Goal: Task Accomplishment & Management: Manage account settings

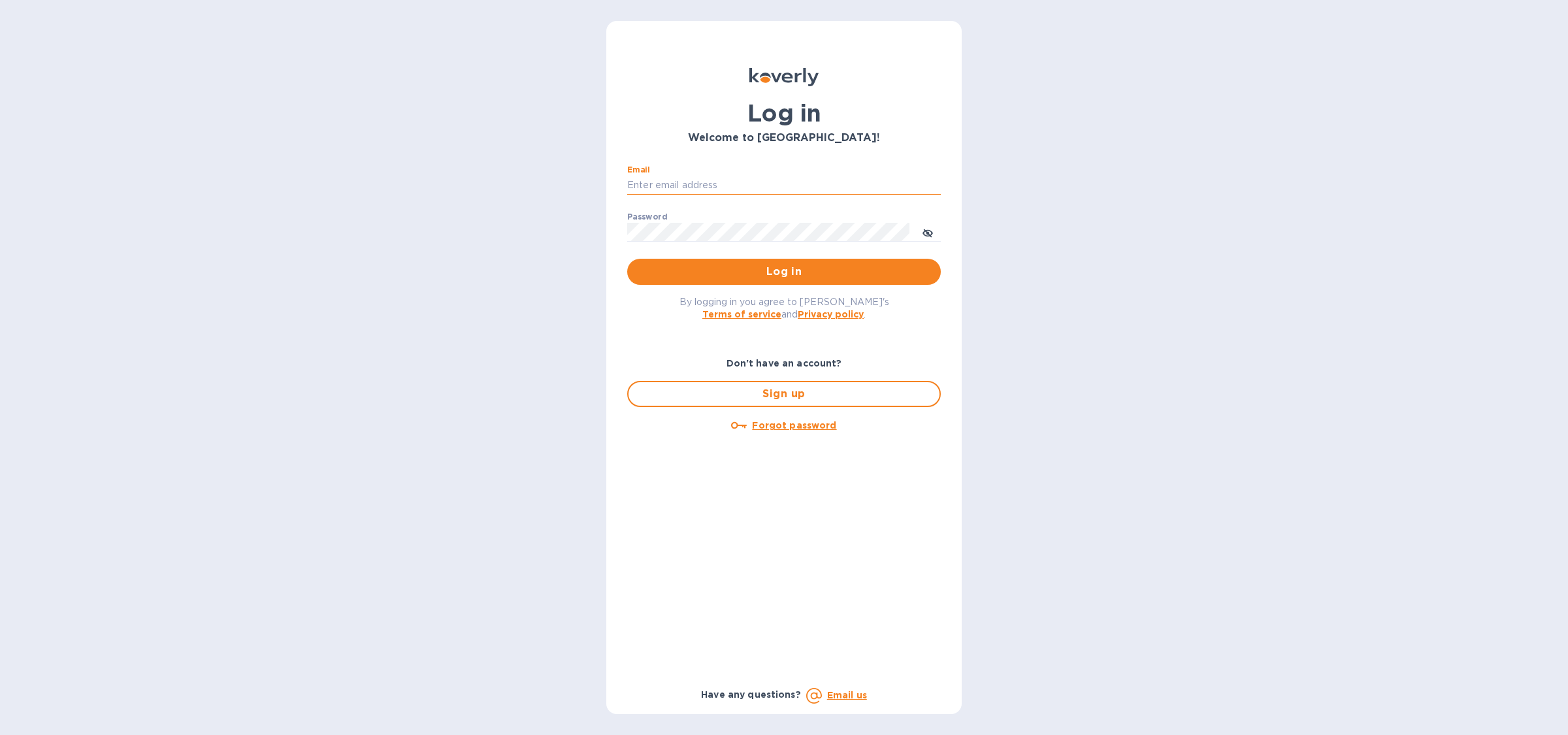
click at [749, 185] on input "Email" at bounding box center [784, 185] width 313 height 19
type input "sballen@koverly.com"
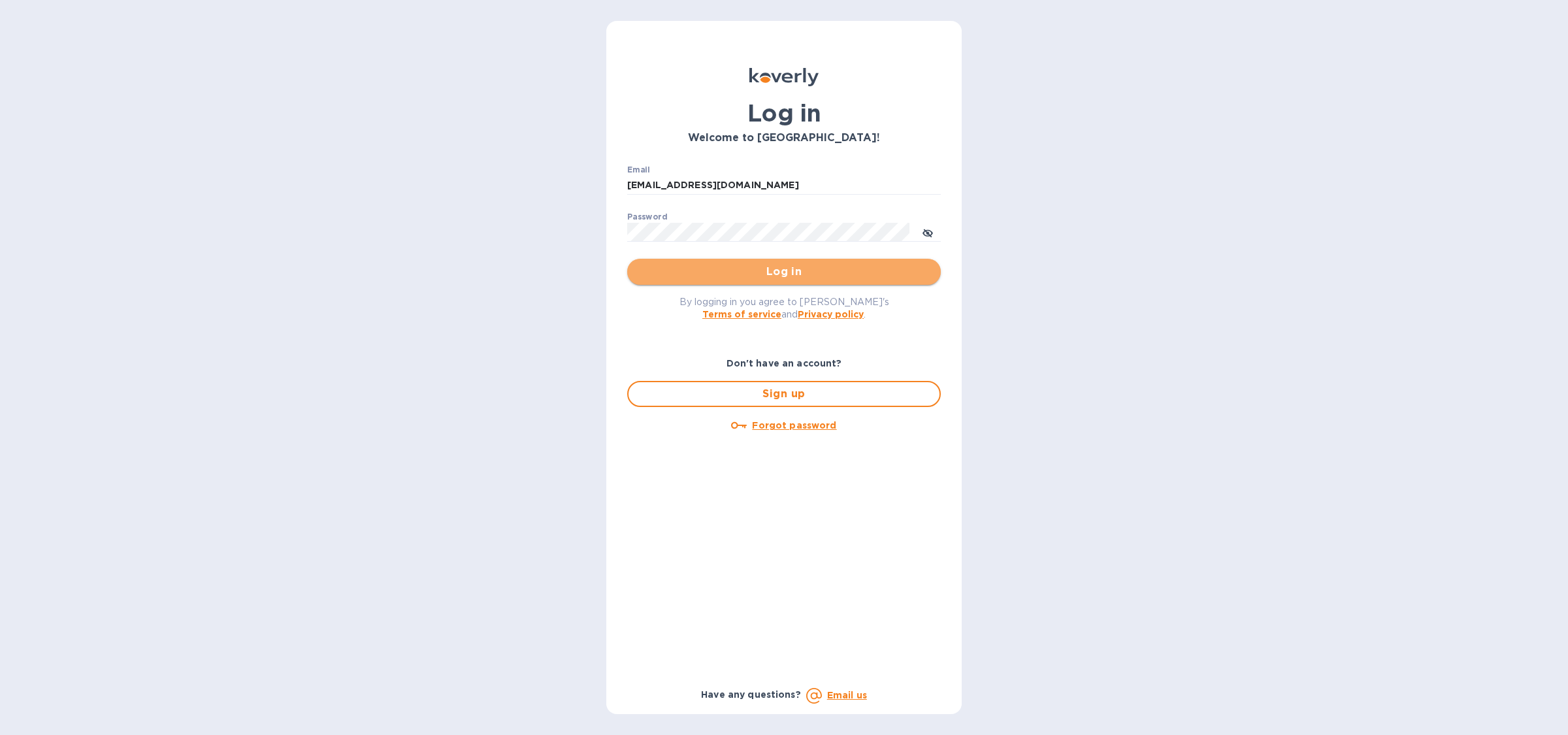
click at [742, 269] on span "Log in" at bounding box center [784, 271] width 293 height 16
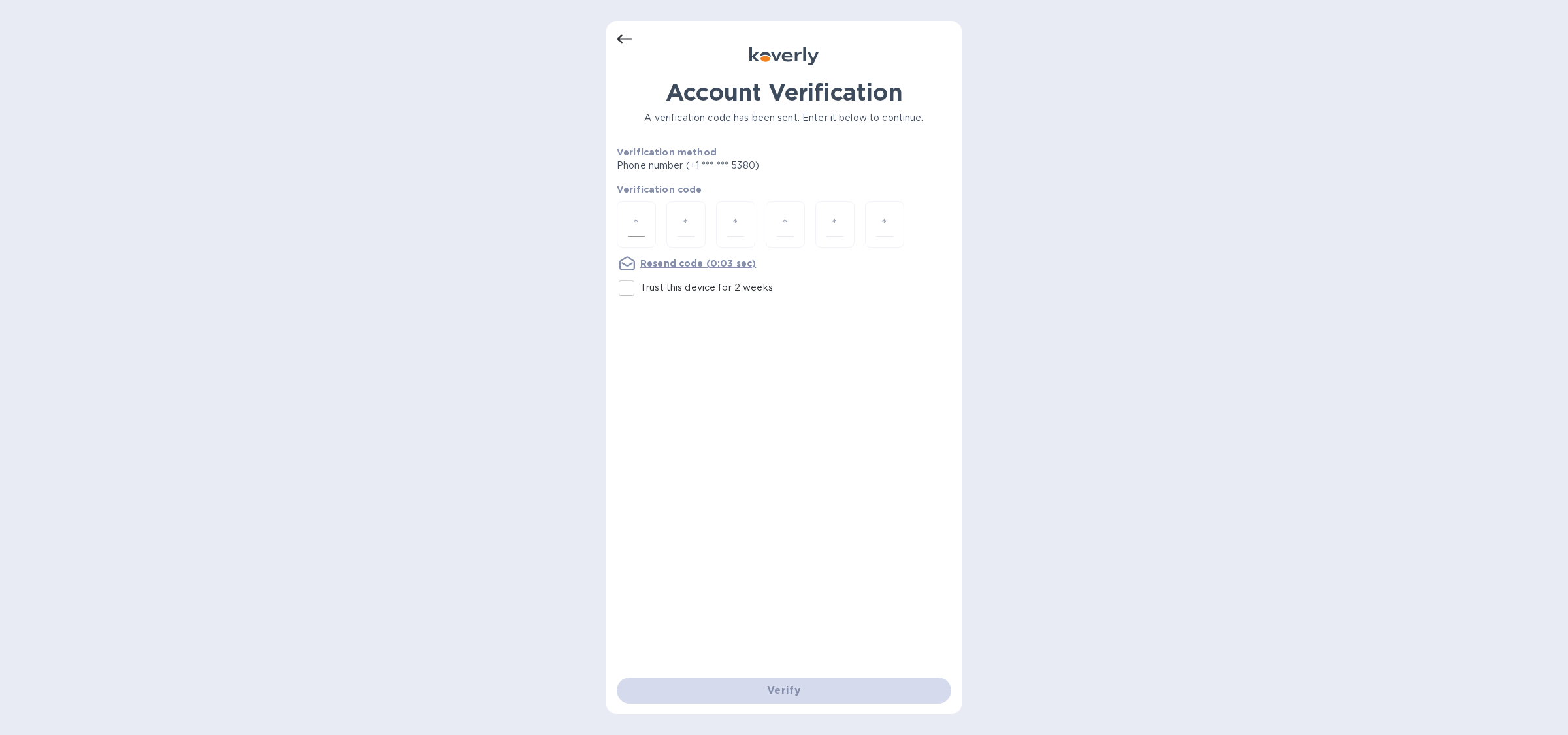
click at [625, 242] on div at bounding box center [636, 224] width 39 height 47
type input "5"
type input "3"
type input "6"
type input "5"
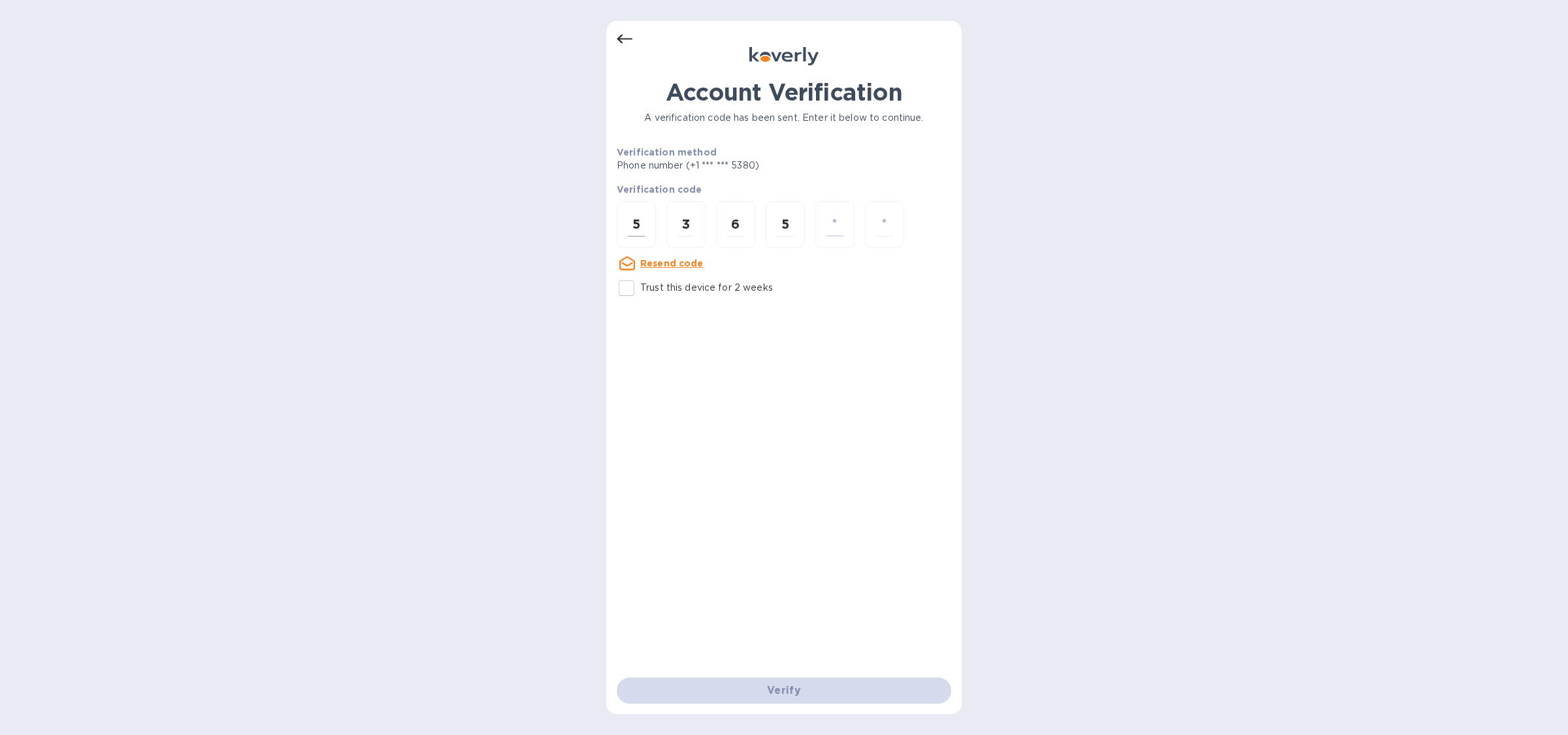
type input "0"
type input "5"
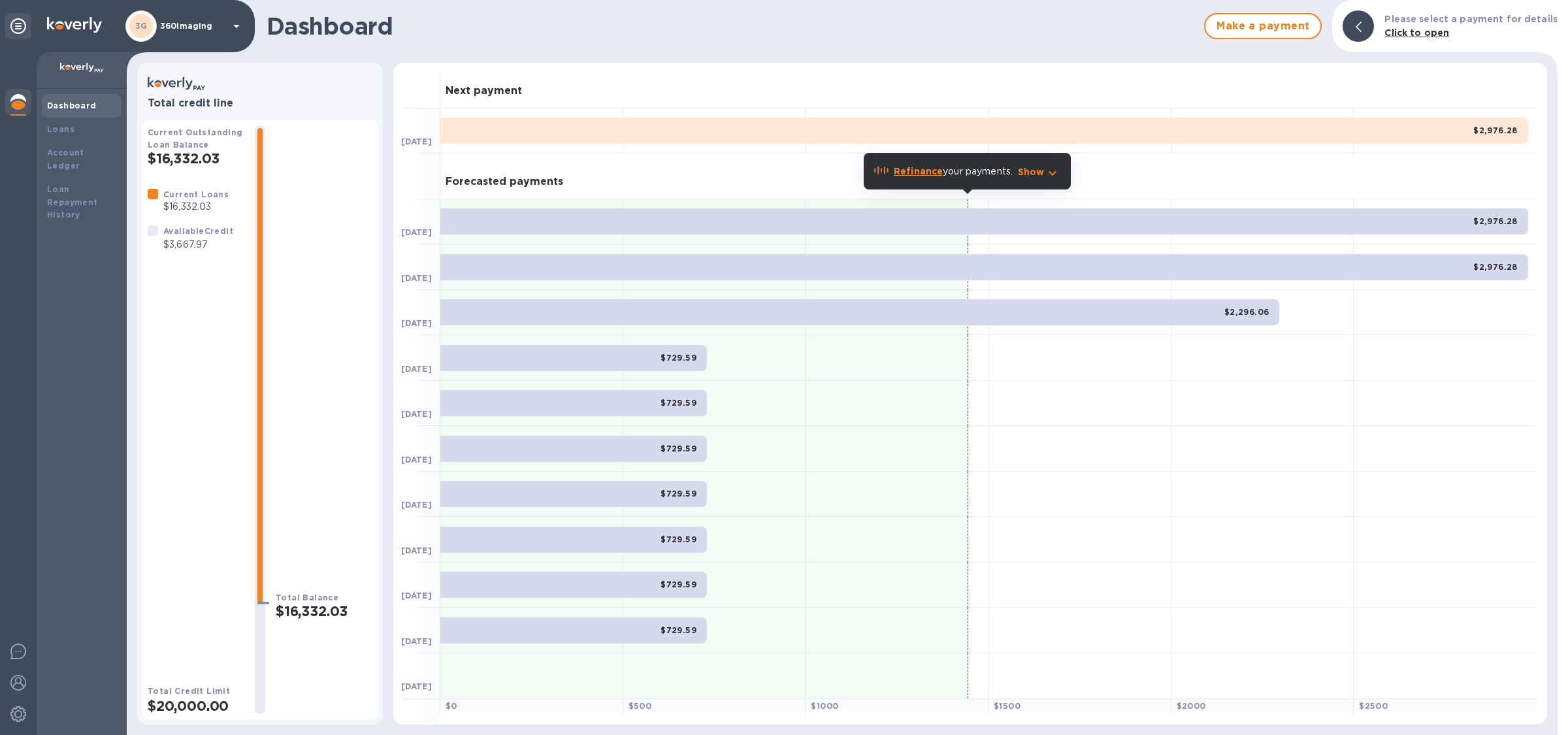
click at [169, 20] on div "3G 360imaging" at bounding box center [185, 26] width 119 height 31
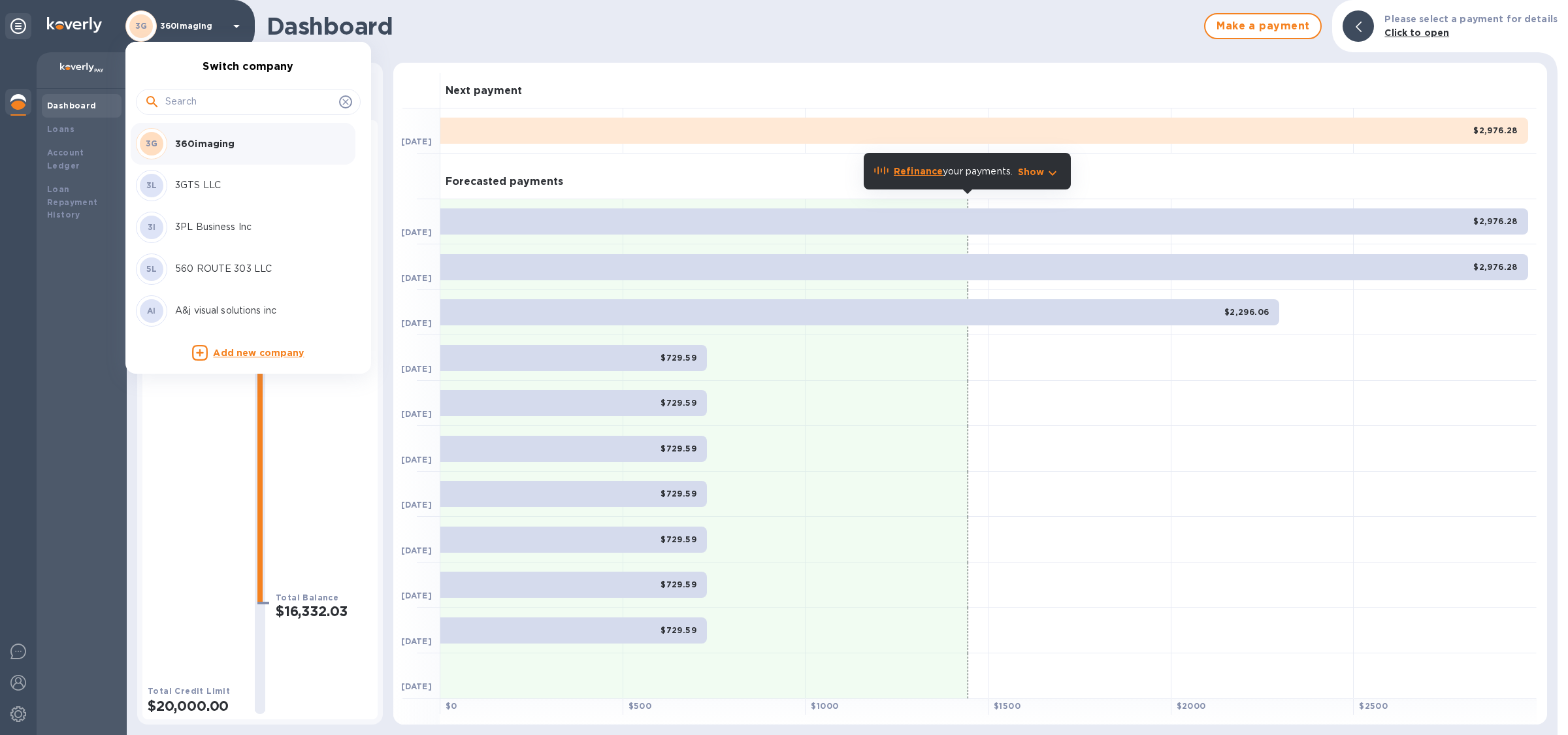
click at [204, 105] on input "text" at bounding box center [249, 102] width 169 height 19
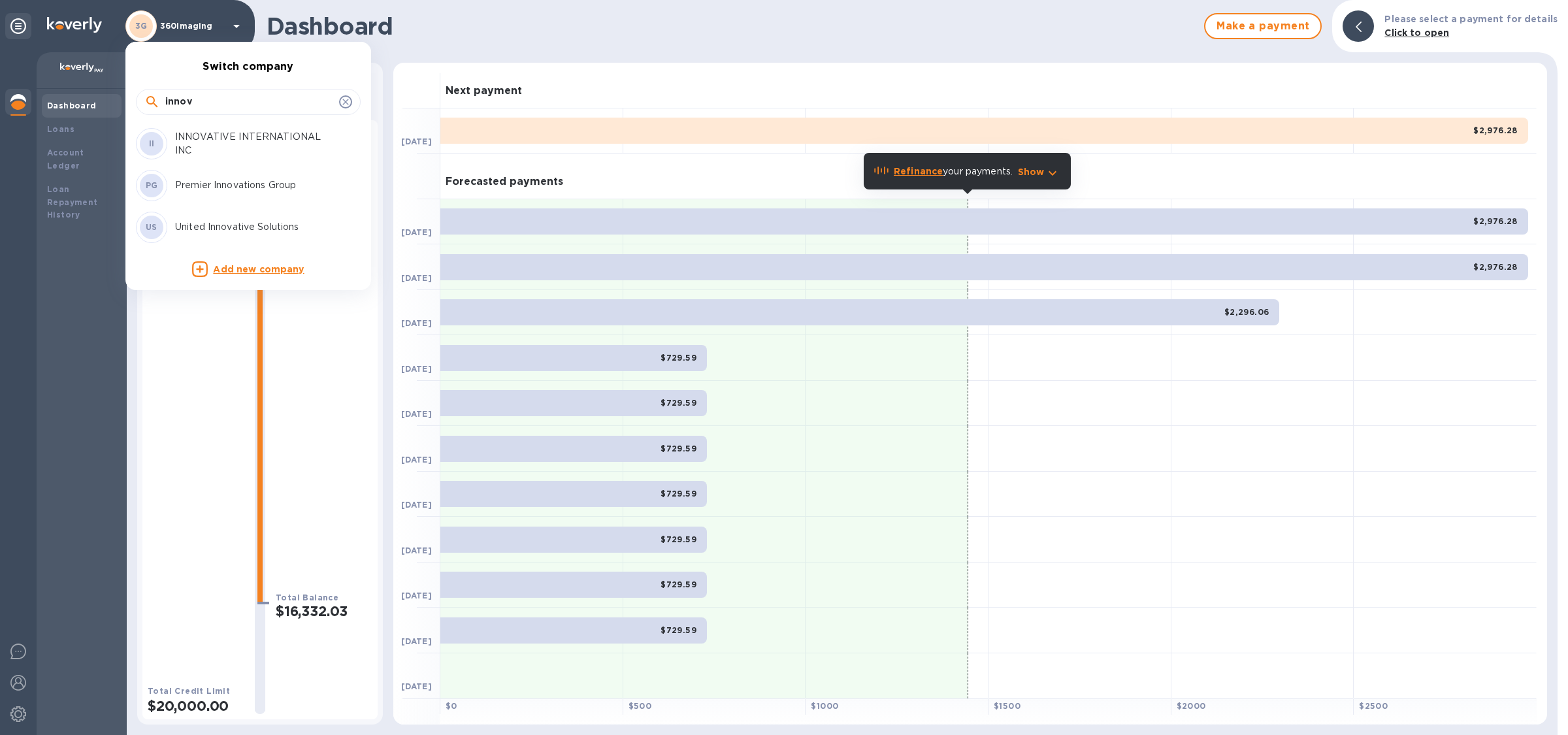
type input "innov"
click at [230, 154] on div "II INNOVATIVE INTERNATIONAL INC" at bounding box center [237, 144] width 204 height 31
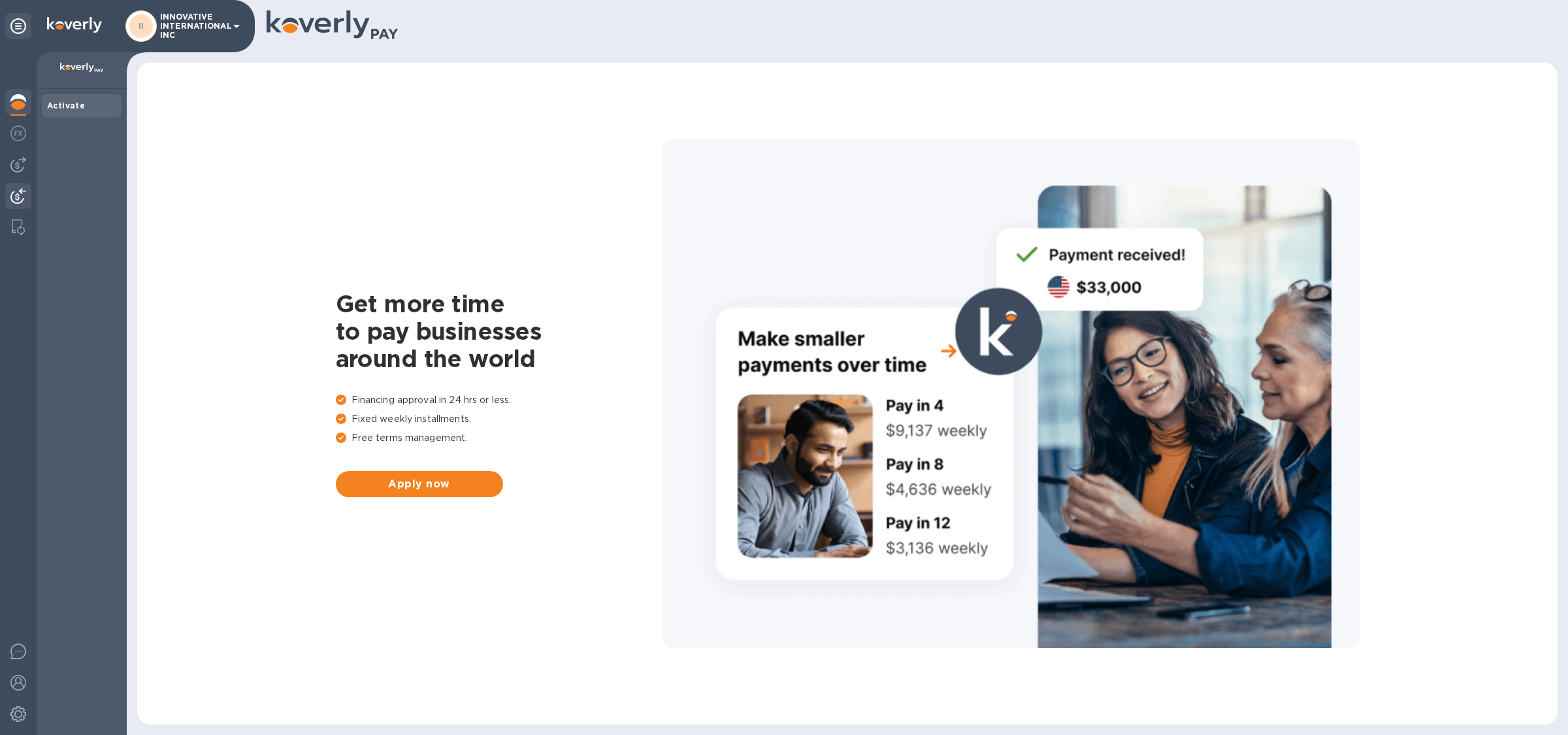
click at [5, 196] on div at bounding box center [18, 197] width 27 height 28
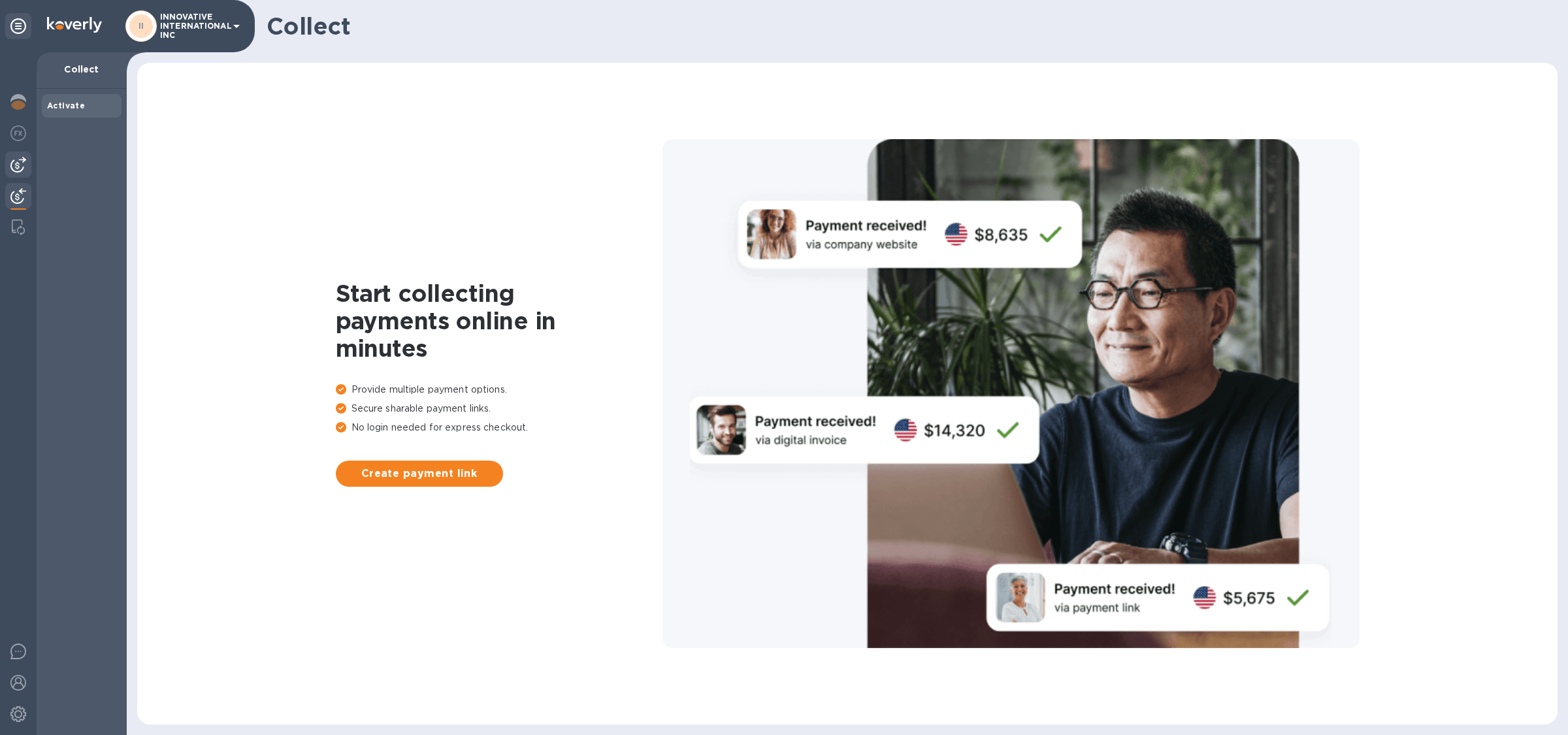
click at [9, 175] on div at bounding box center [18, 165] width 27 height 27
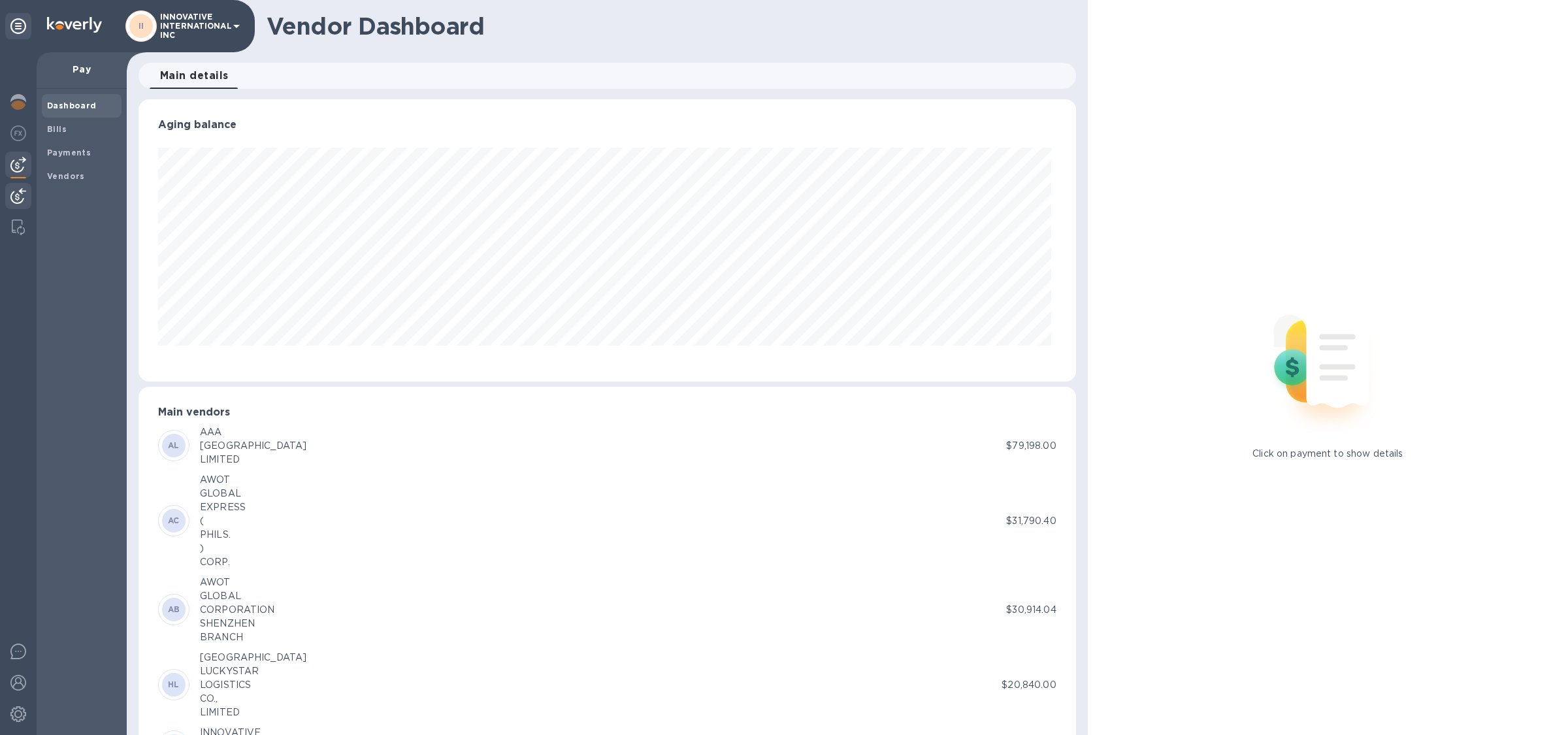
scroll to position [281, 932]
click at [21, 203] on img at bounding box center [17, 195] width 16 height 16
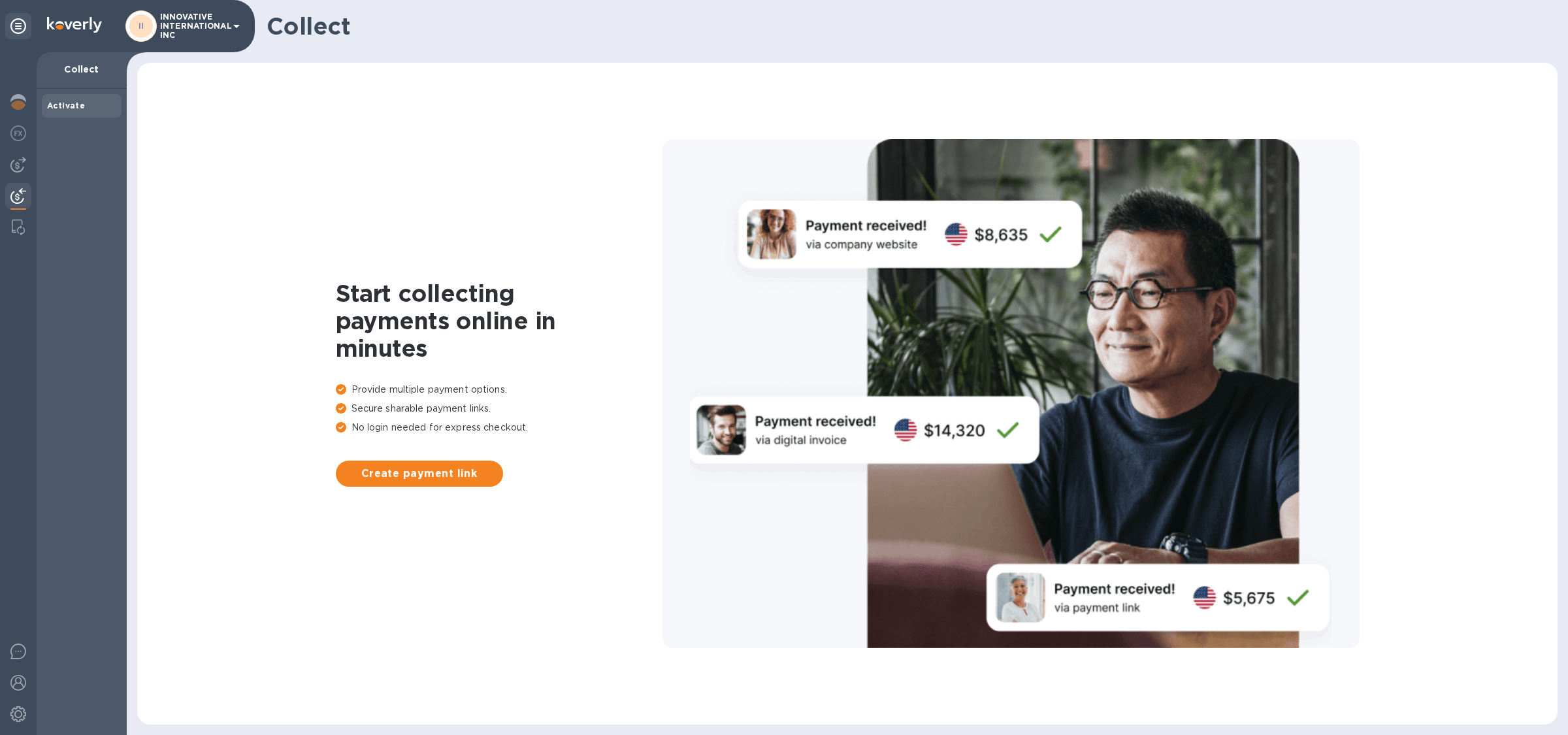
click at [179, 22] on p "INNOVATIVE INTERNATIONAL INC" at bounding box center [192, 27] width 65 height 27
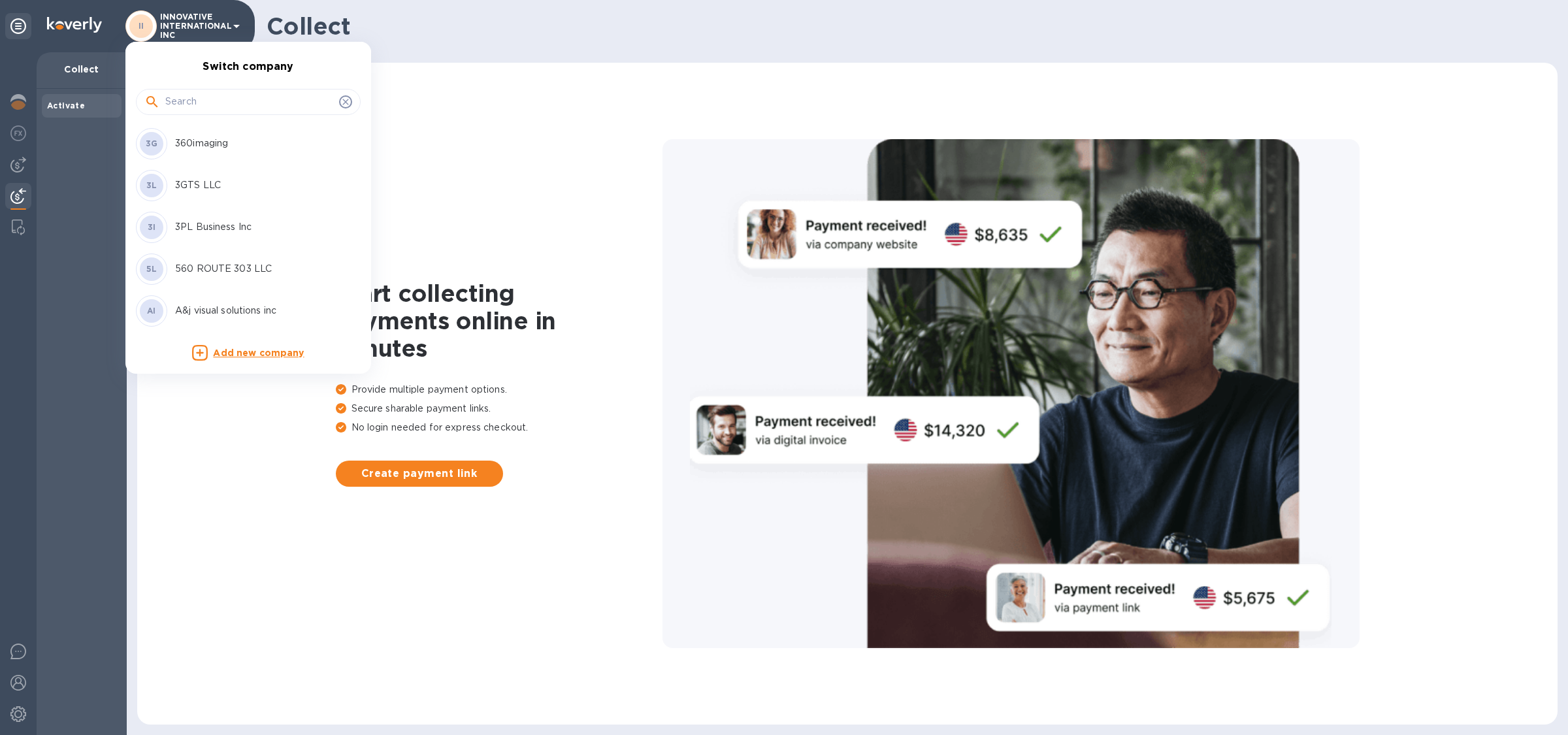
click at [206, 107] on input "text" at bounding box center [249, 102] width 169 height 19
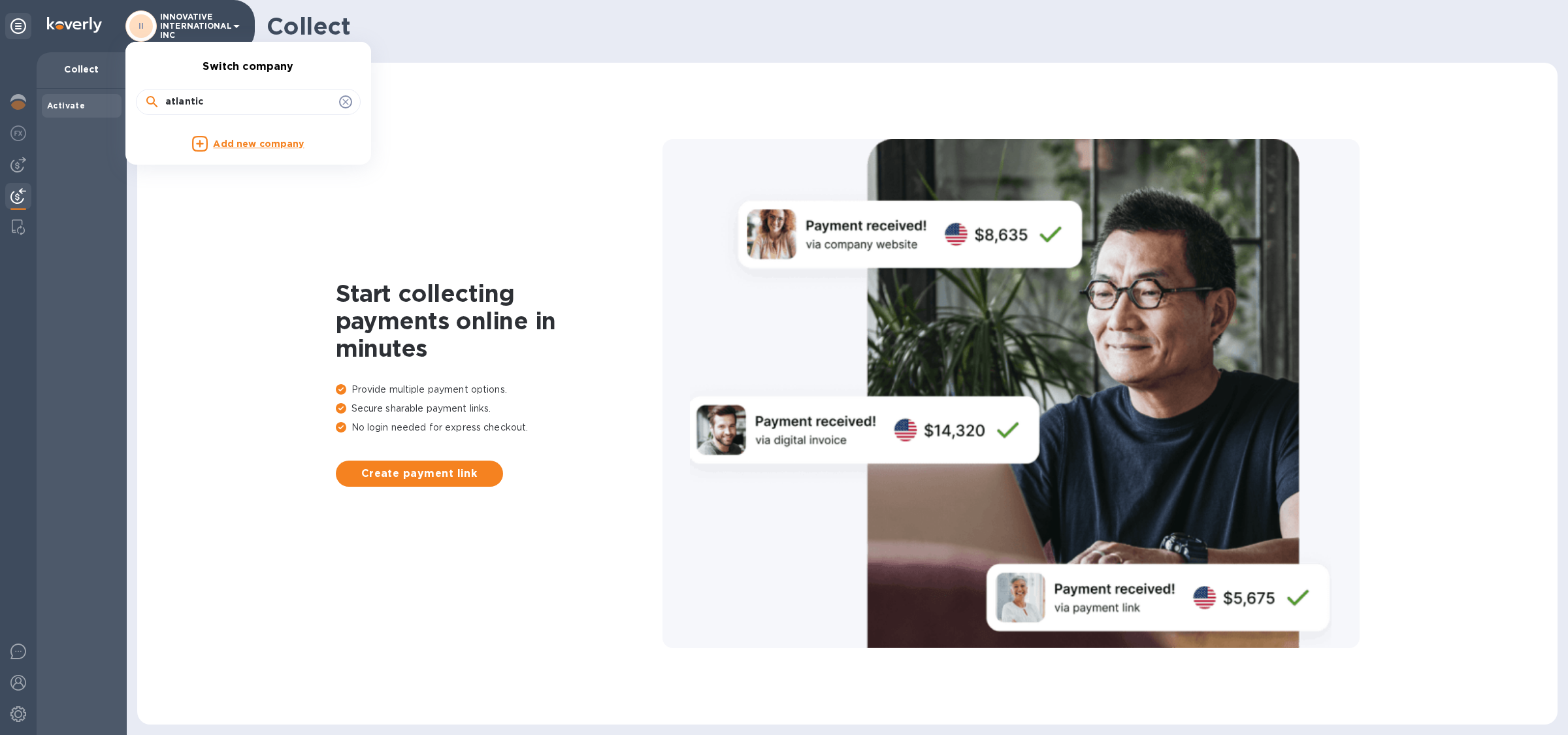
type input "atlantic"
drag, startPoint x: 227, startPoint y: 103, endPoint x: 134, endPoint y: 96, distance: 93.3
click at [134, 96] on div "atlantic" at bounding box center [248, 101] width 245 height 45
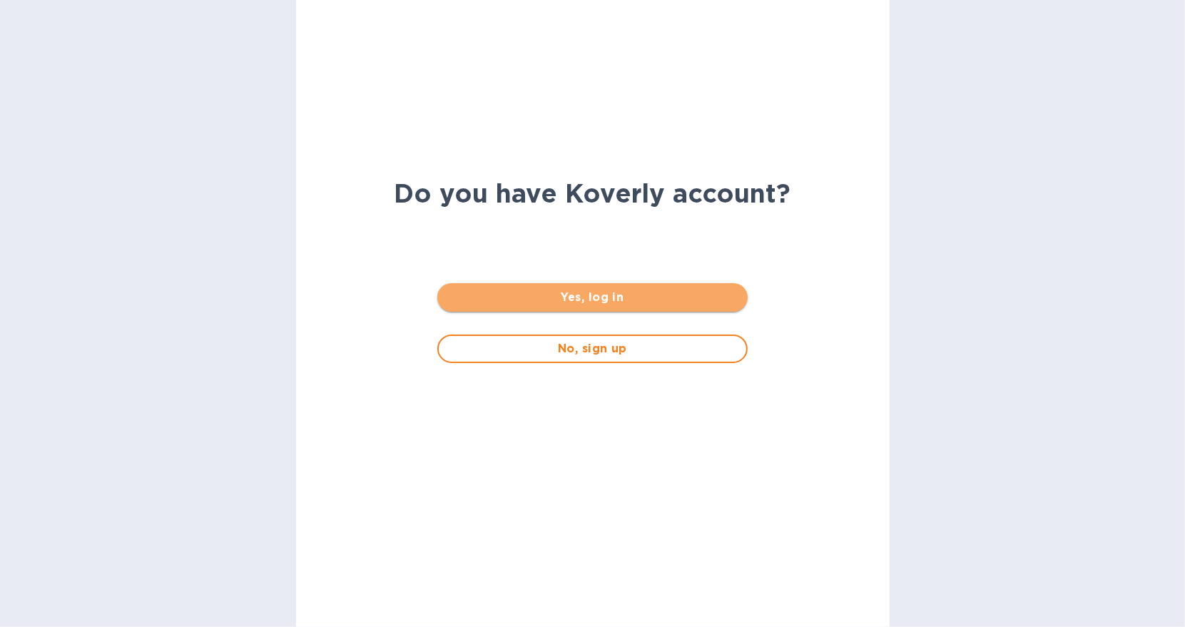
click at [689, 299] on span "Yes, log in" at bounding box center [592, 297] width 287 height 17
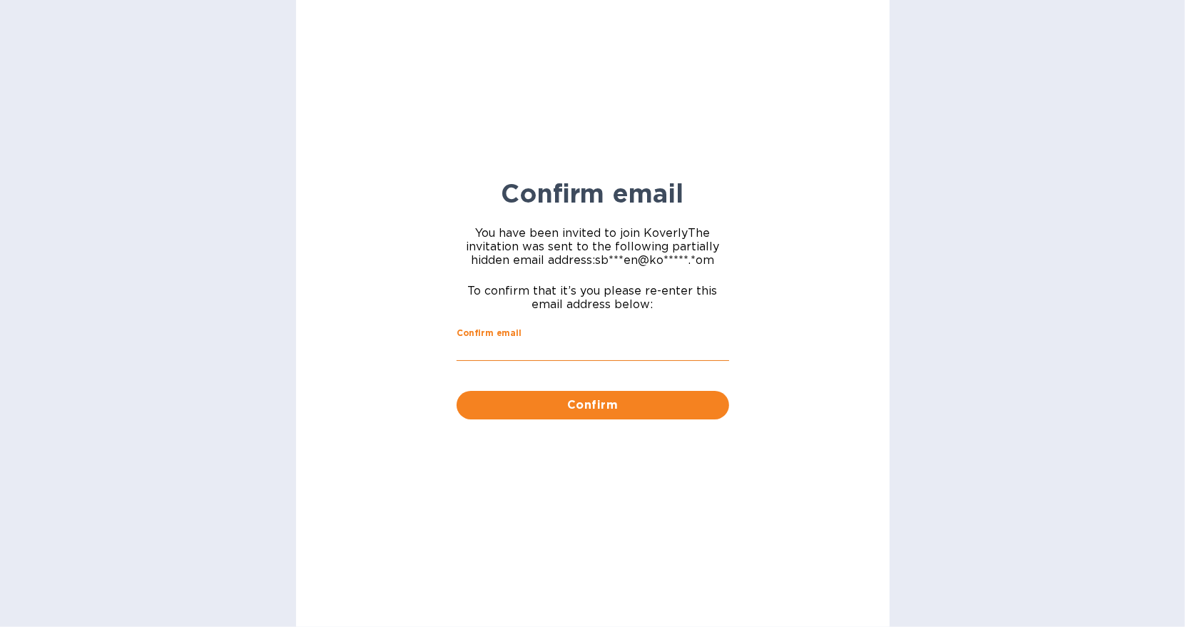
drag, startPoint x: 617, startPoint y: 350, endPoint x: 620, endPoint y: 360, distance: 11.1
click at [616, 350] on input "Confirm email" at bounding box center [593, 350] width 273 height 21
type input "sballen@koverly.com"
click at [618, 414] on button "Confirm" at bounding box center [593, 405] width 273 height 29
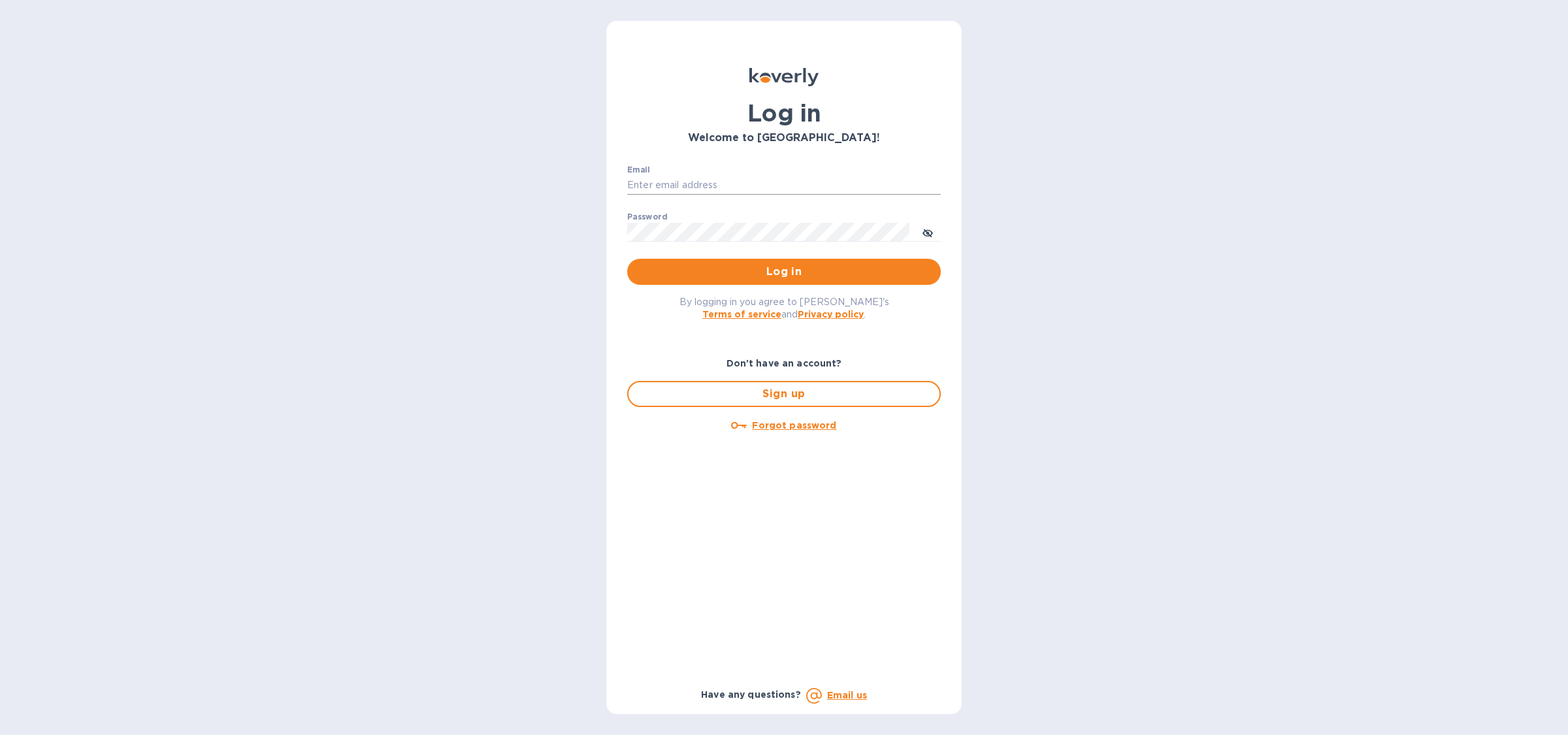
click at [706, 178] on input "Email" at bounding box center [784, 185] width 313 height 19
type input "sballen@koverly.com"
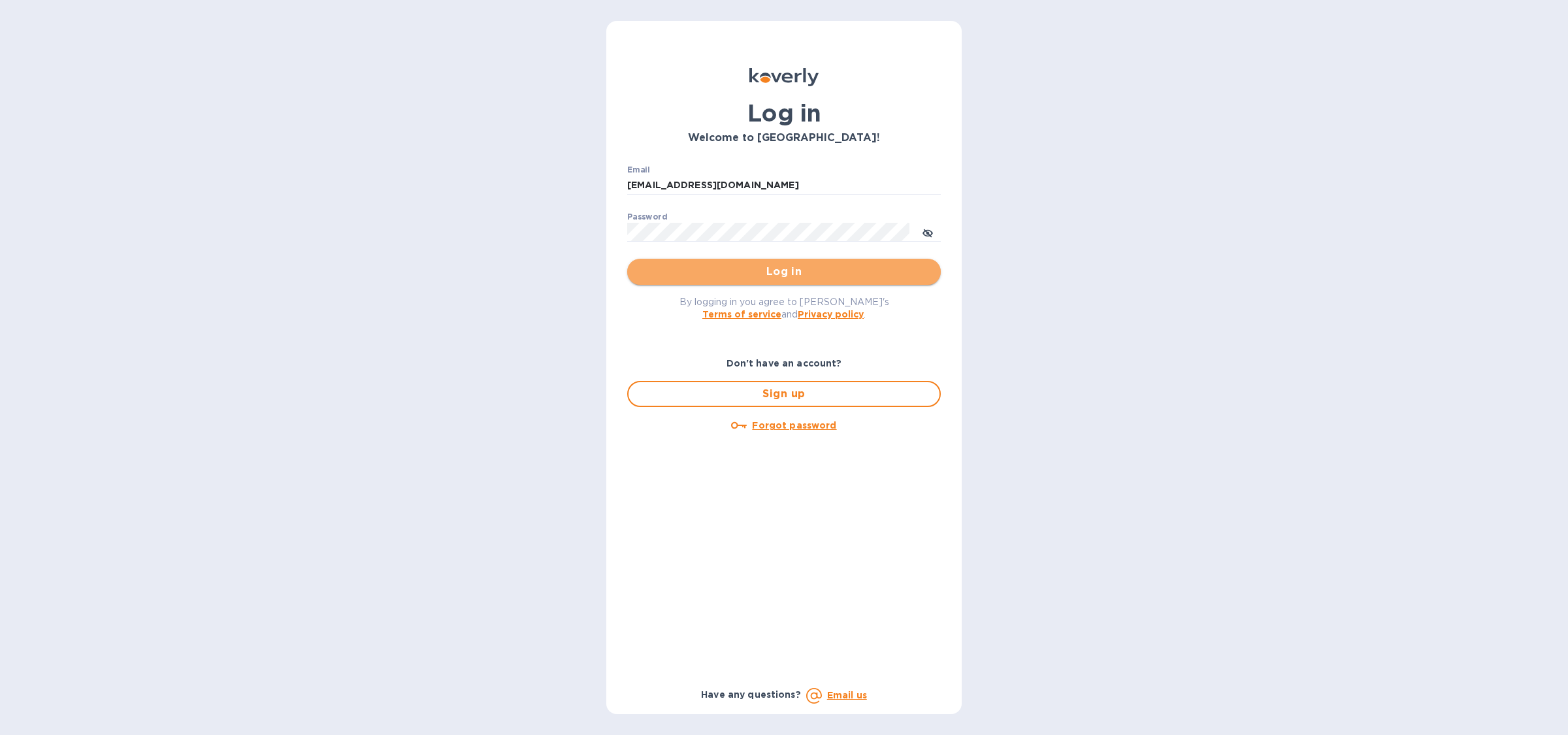
click at [764, 276] on span "Log in" at bounding box center [784, 271] width 293 height 16
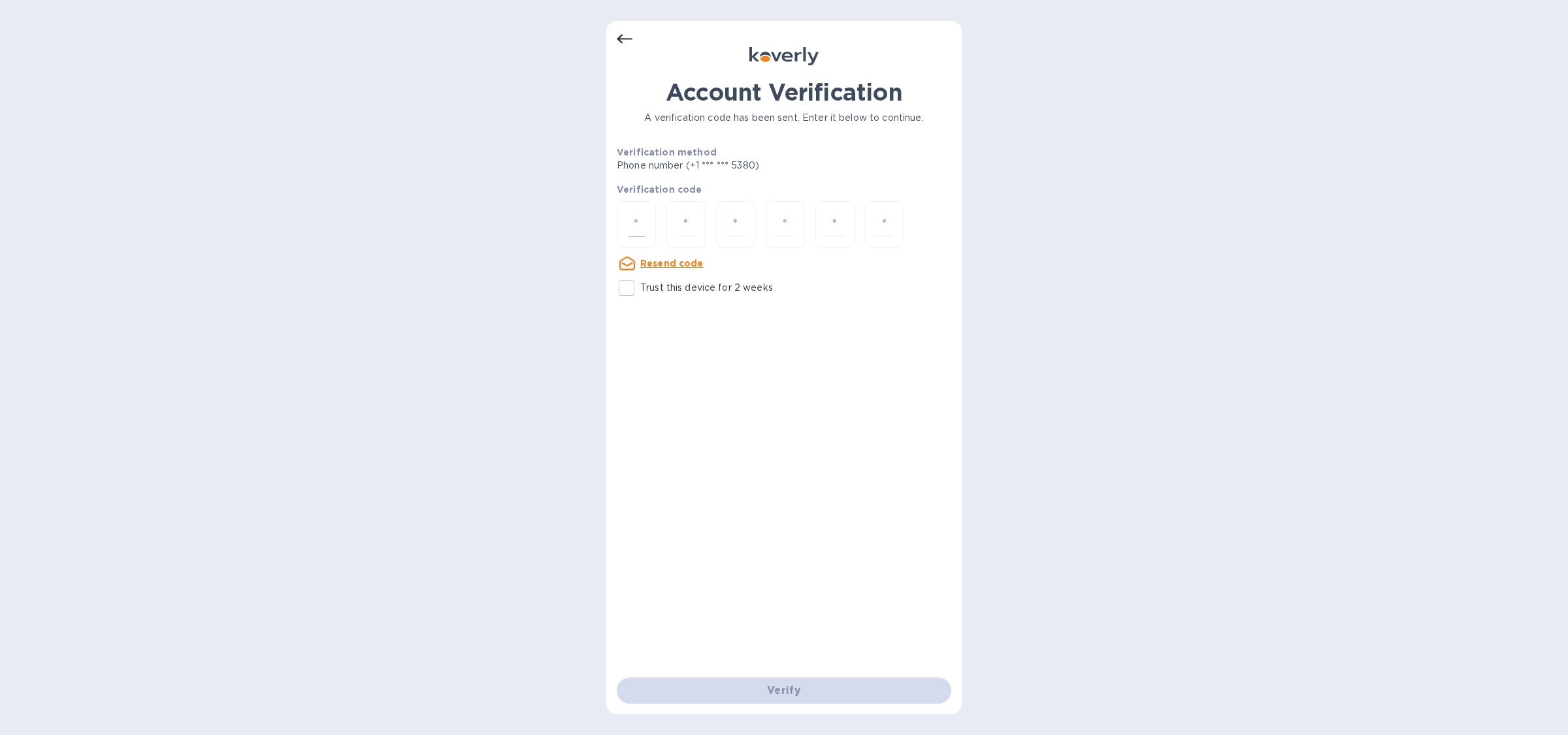
click at [642, 219] on input "number" at bounding box center [637, 224] width 17 height 24
type input "1"
type input "0"
type input "3"
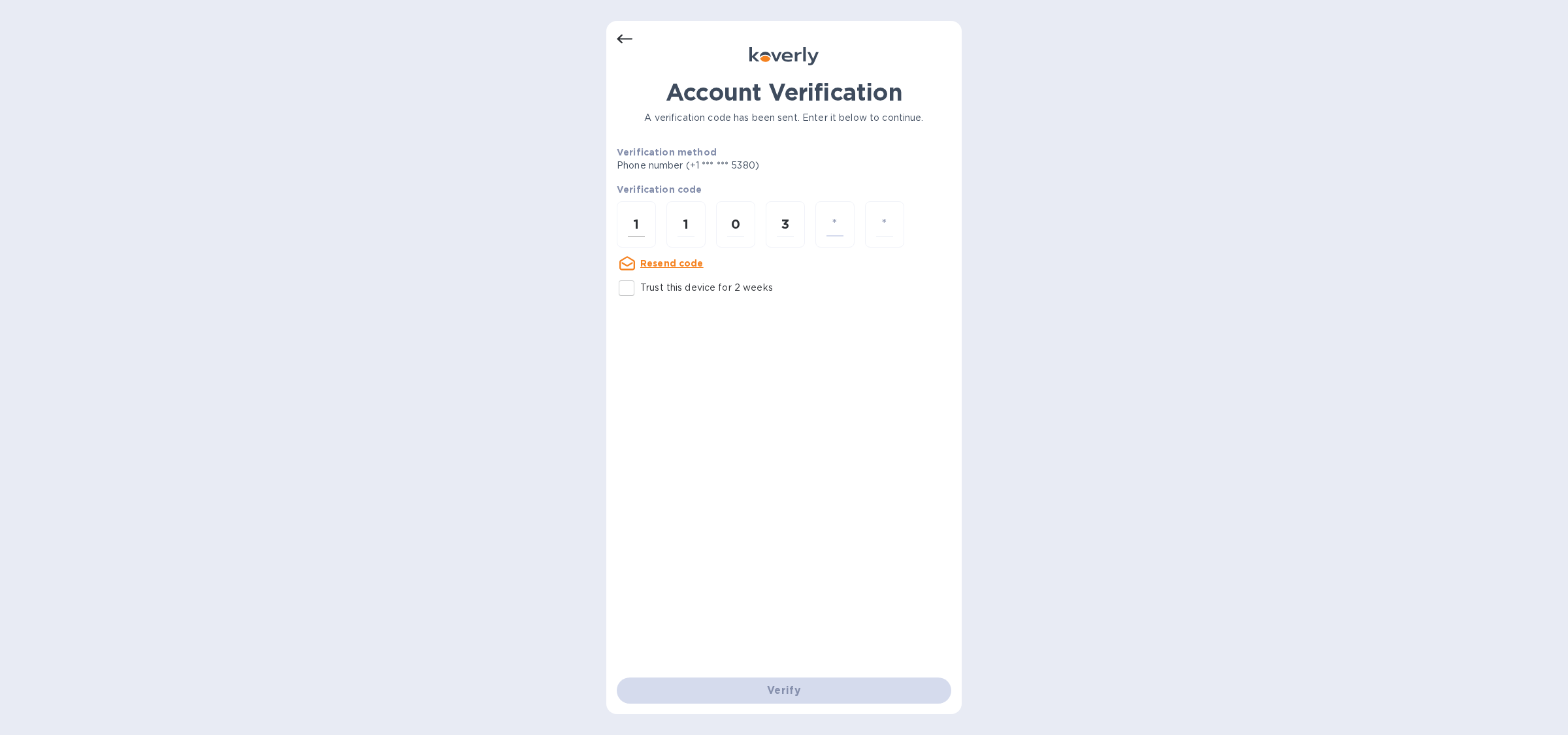
type input "2"
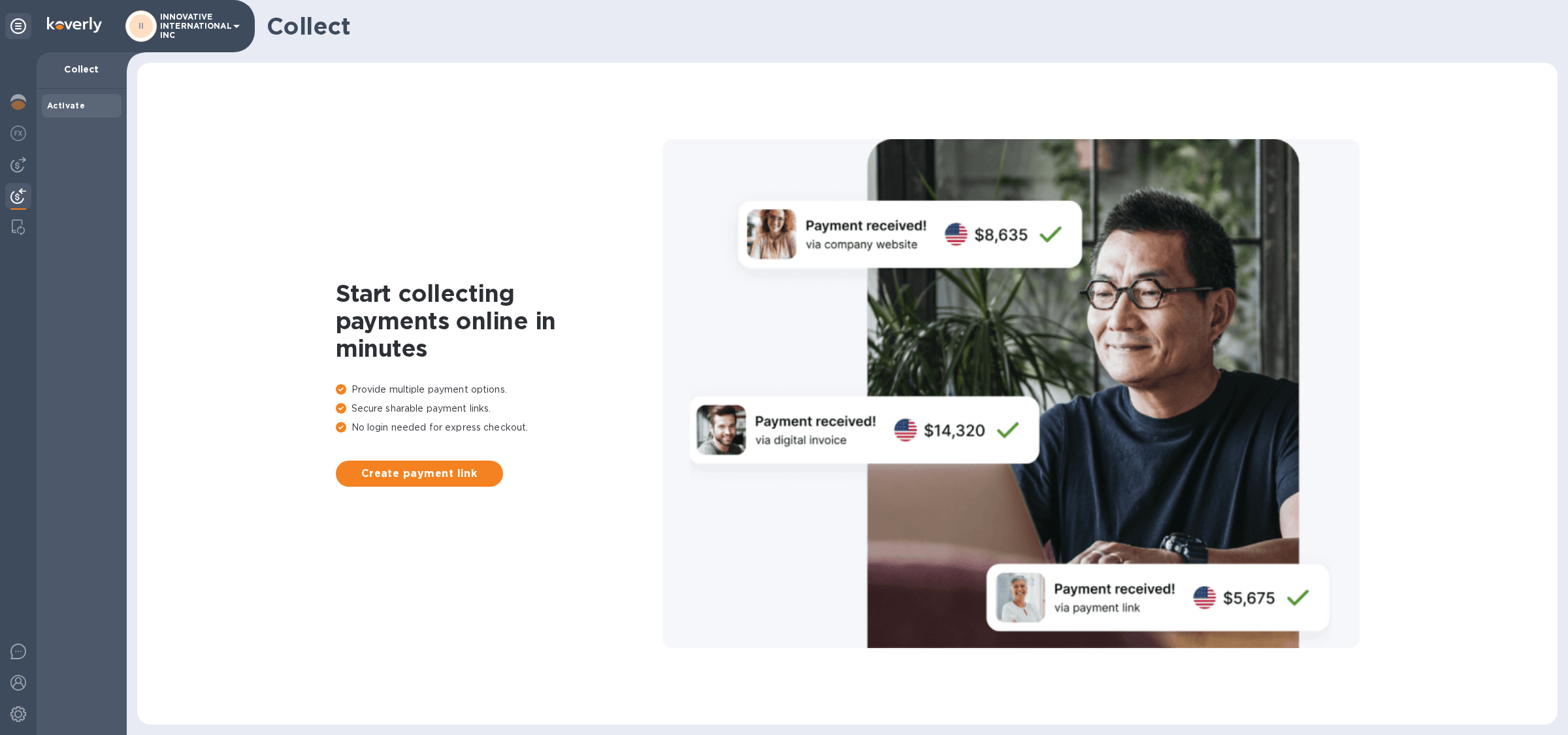
click at [193, 13] on p "INNOVATIVE INTERNATIONAL INC" at bounding box center [192, 27] width 65 height 27
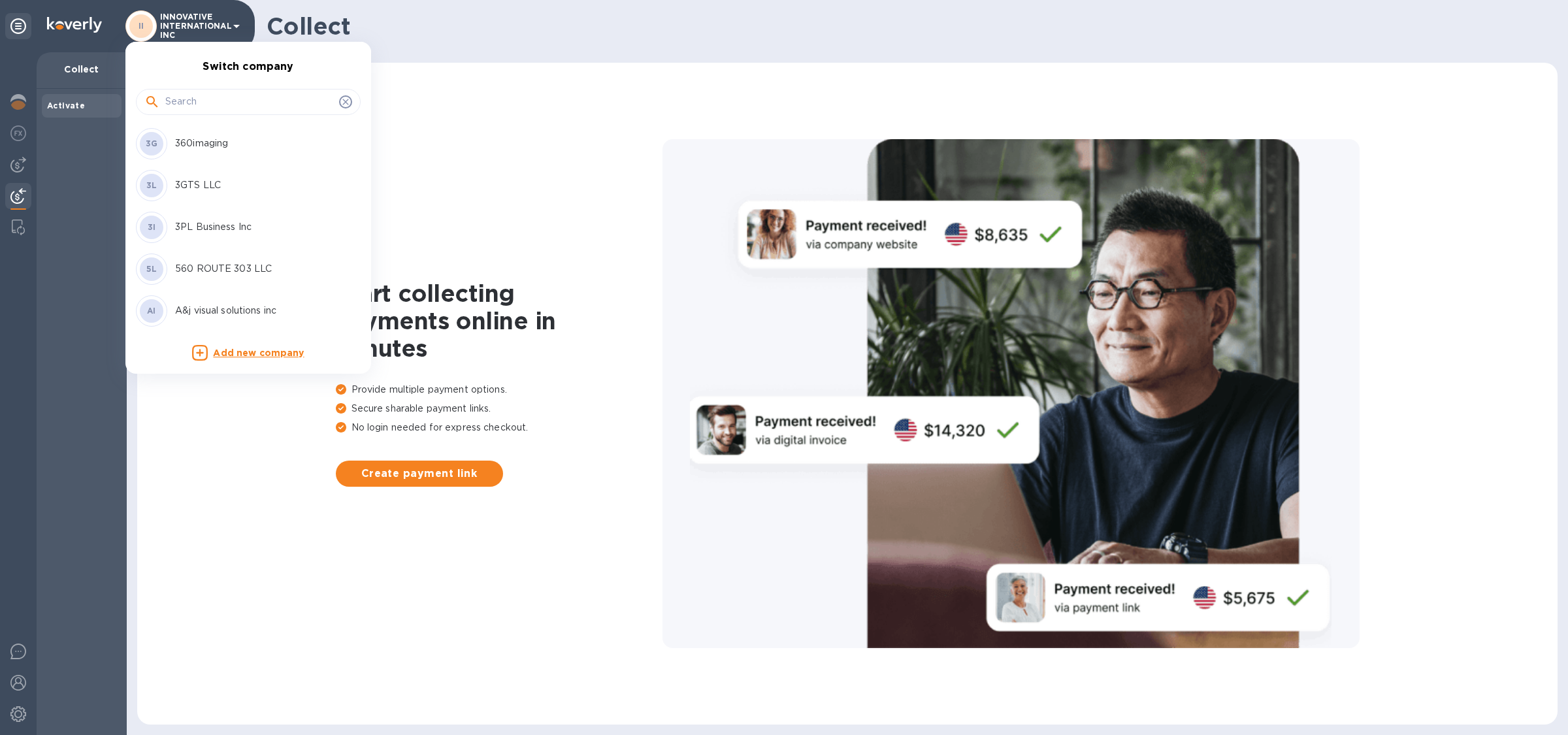
click at [207, 98] on input "text" at bounding box center [249, 102] width 169 height 19
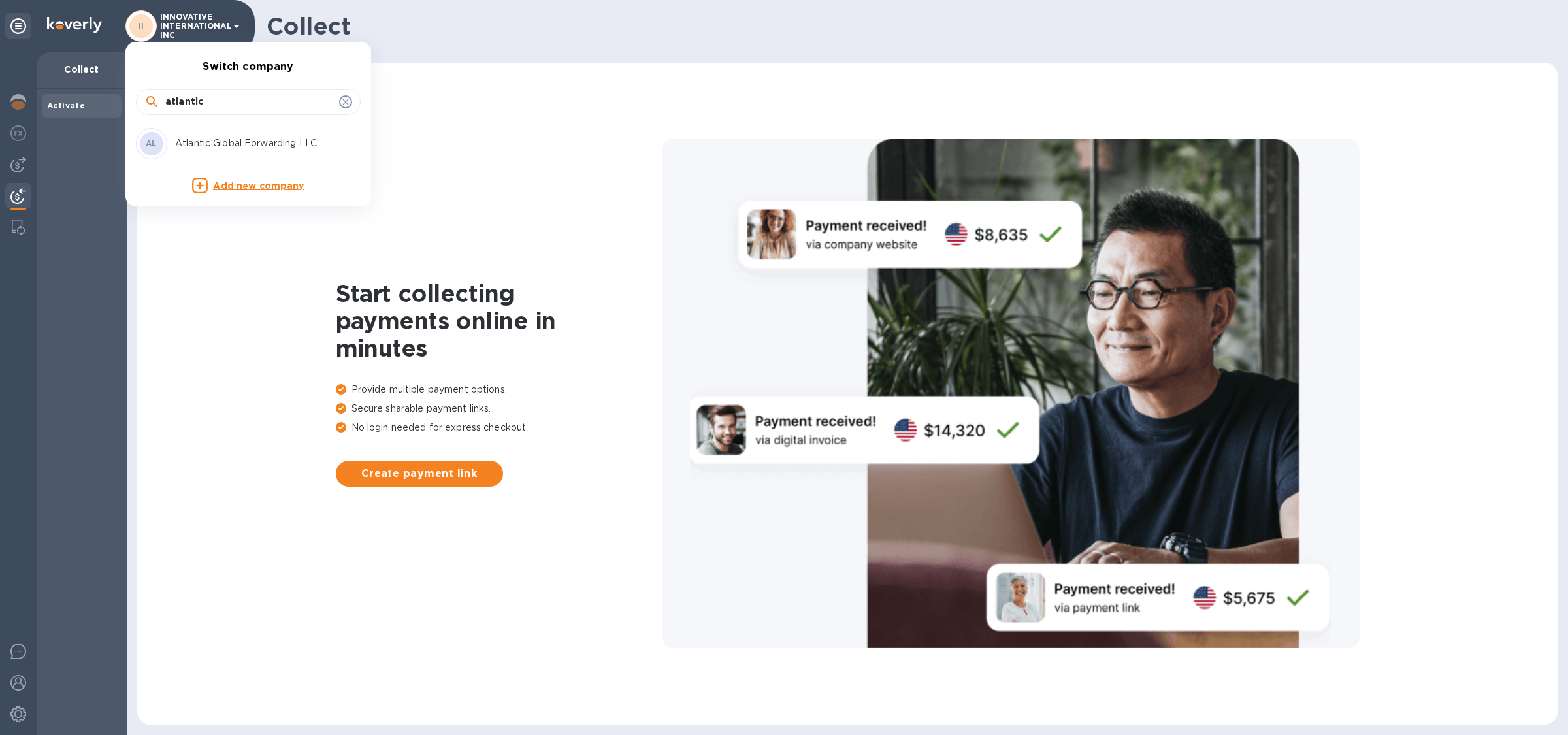
type input "atlantic"
click at [271, 145] on p "Atlantic Global Forwarding LLC" at bounding box center [257, 143] width 165 height 14
